Goal: Task Accomplishment & Management: Manage account settings

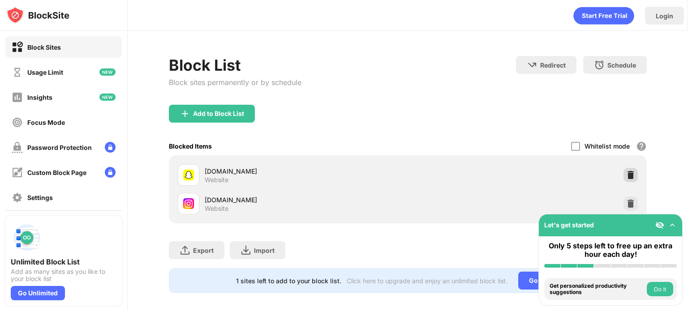
click at [627, 176] on img at bounding box center [630, 175] width 9 height 9
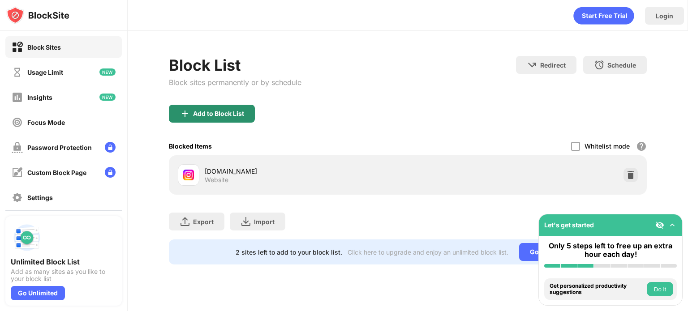
click at [226, 112] on div "Add to Block List" at bounding box center [218, 113] width 51 height 7
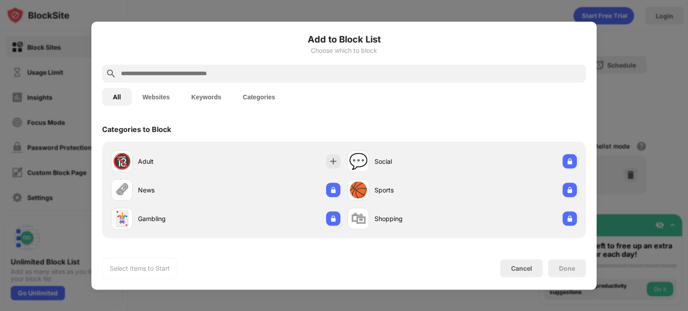
click at [286, 67] on div at bounding box center [344, 73] width 484 height 18
click at [279, 73] on input "text" at bounding box center [351, 73] width 462 height 11
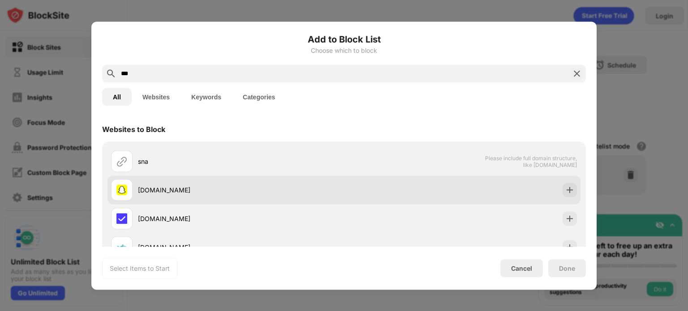
type input "***"
click at [565, 186] on img at bounding box center [569, 189] width 9 height 9
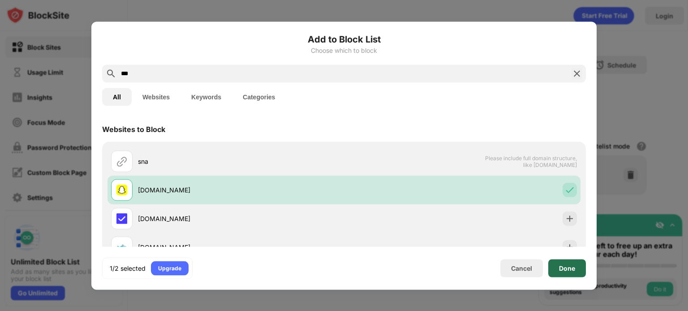
click at [568, 266] on div "Done" at bounding box center [567, 268] width 16 height 7
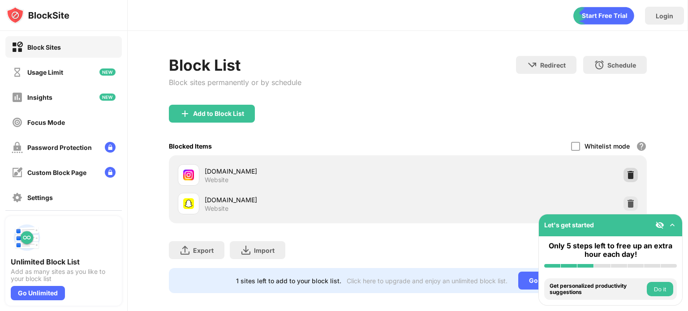
click at [626, 177] on img at bounding box center [630, 175] width 9 height 9
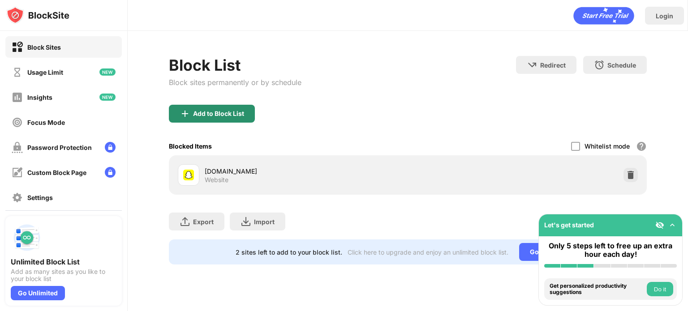
click at [216, 113] on div "Add to Block List" at bounding box center [218, 113] width 51 height 7
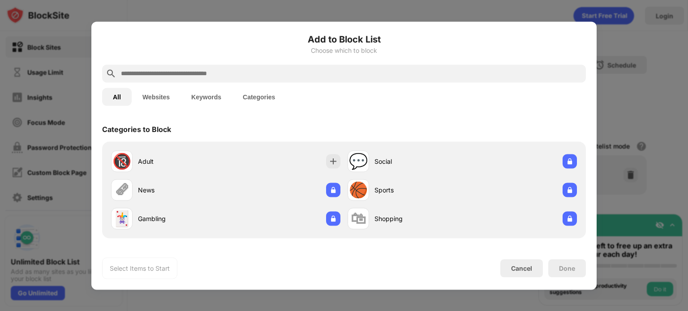
click at [308, 69] on input "text" at bounding box center [351, 73] width 462 height 11
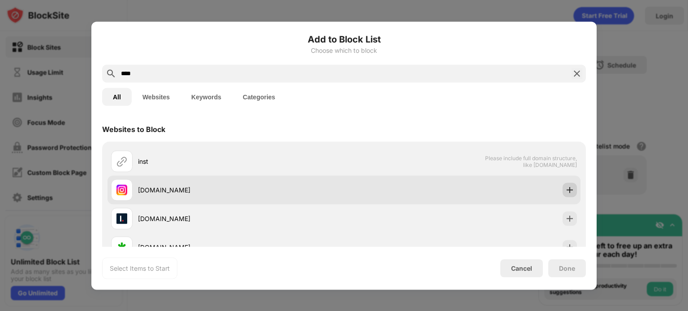
type input "****"
click at [567, 195] on div at bounding box center [570, 190] width 14 height 14
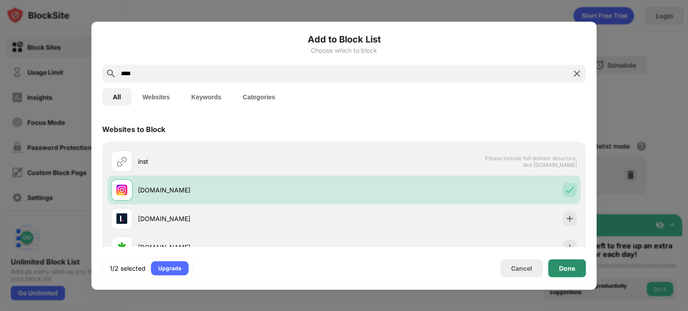
click at [572, 272] on div "Done" at bounding box center [567, 268] width 38 height 18
